Goal: Check status

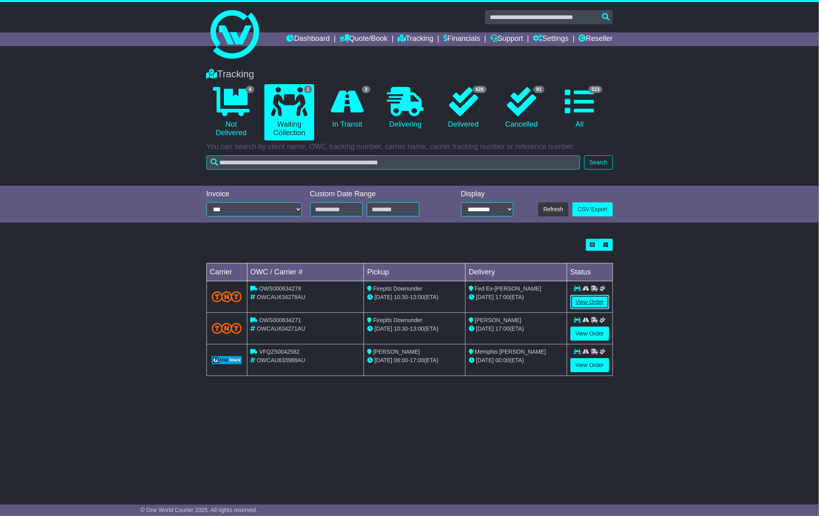
click at [585, 305] on link "View Order" at bounding box center [590, 302] width 39 height 14
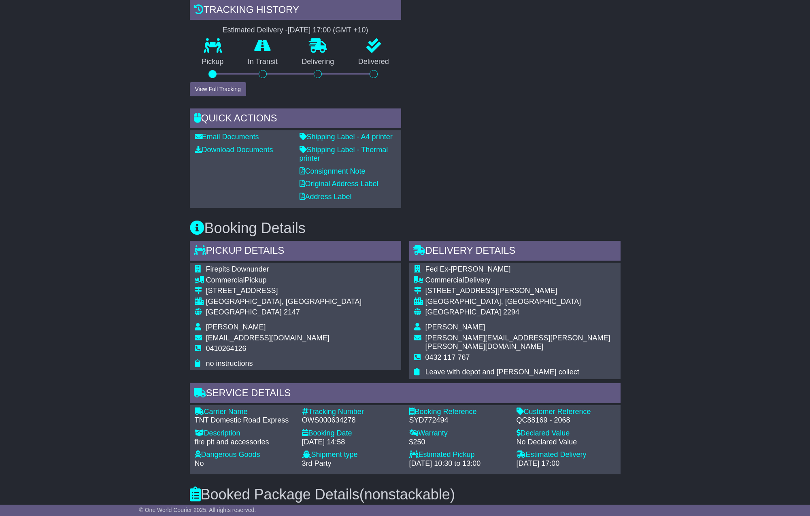
click at [439, 198] on div "RECENT CHAT Loading... No messages Attach file..." at bounding box center [515, 50] width 220 height 315
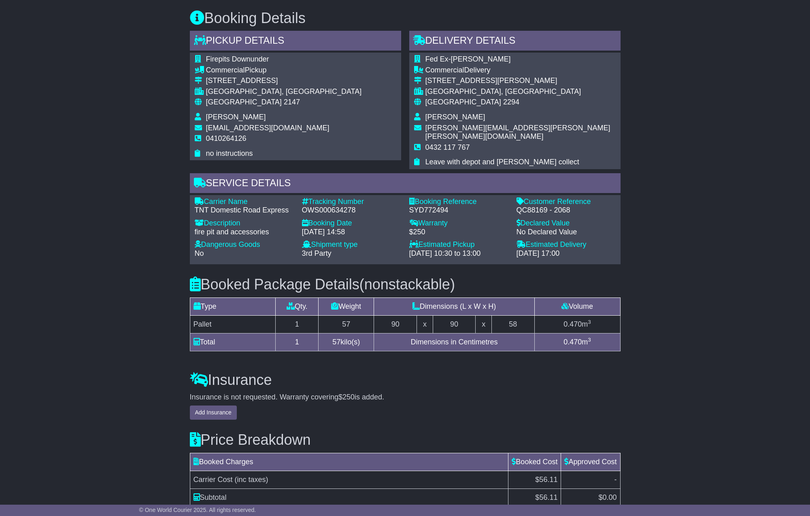
scroll to position [380, 0]
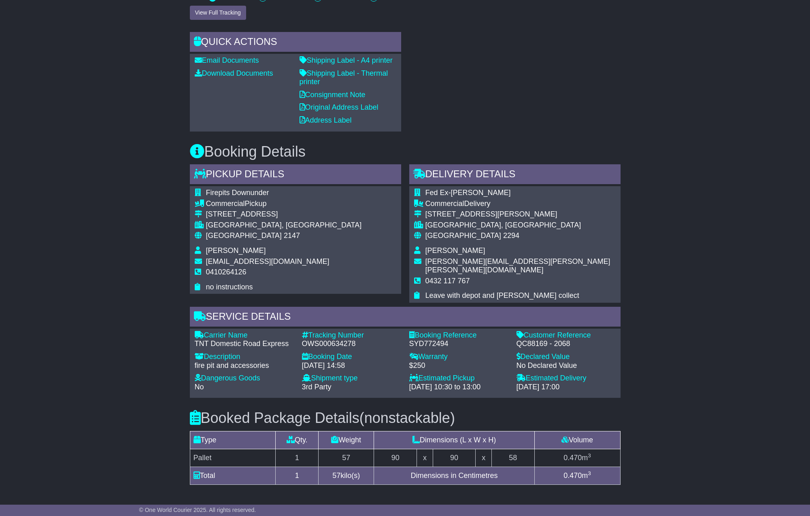
click at [101, 370] on div "Email Download Tracking Pricing Insurance" at bounding box center [405, 225] width 810 height 927
click at [92, 270] on div "Email Download Tracking Pricing Insurance" at bounding box center [405, 225] width 810 height 927
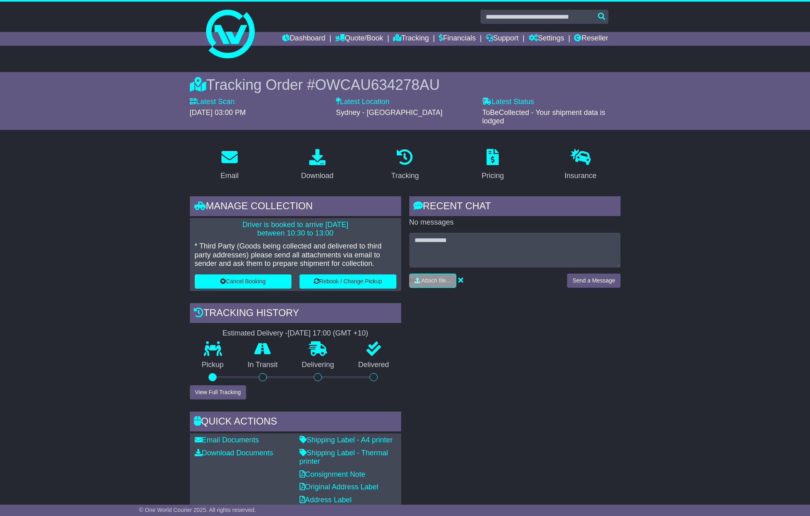
scroll to position [0, 0]
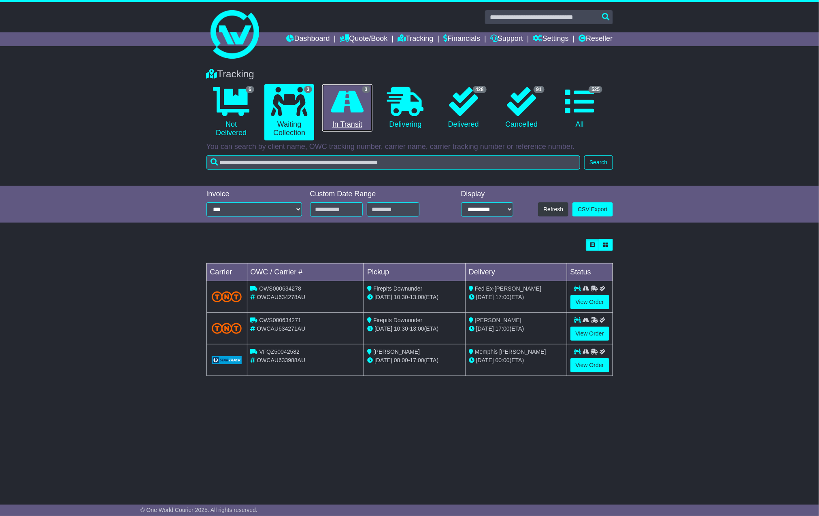
click at [349, 116] on link "3 In Transit" at bounding box center [347, 108] width 50 height 48
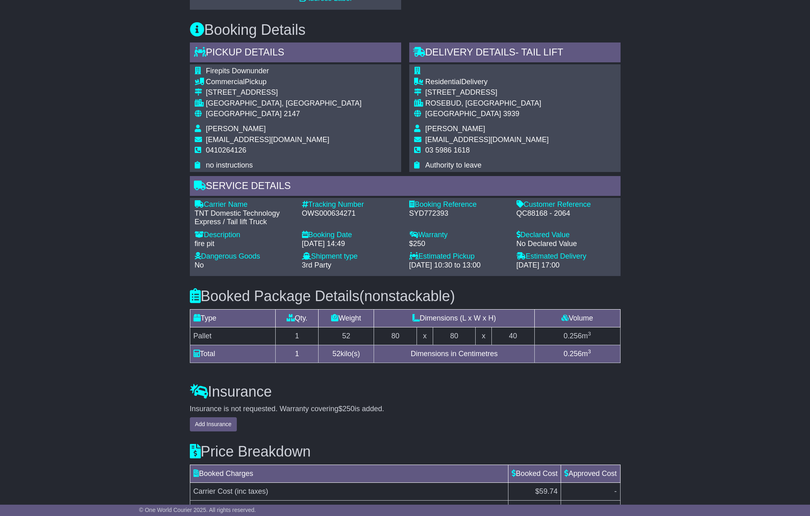
scroll to position [607, 0]
